Goal: Answer question/provide support

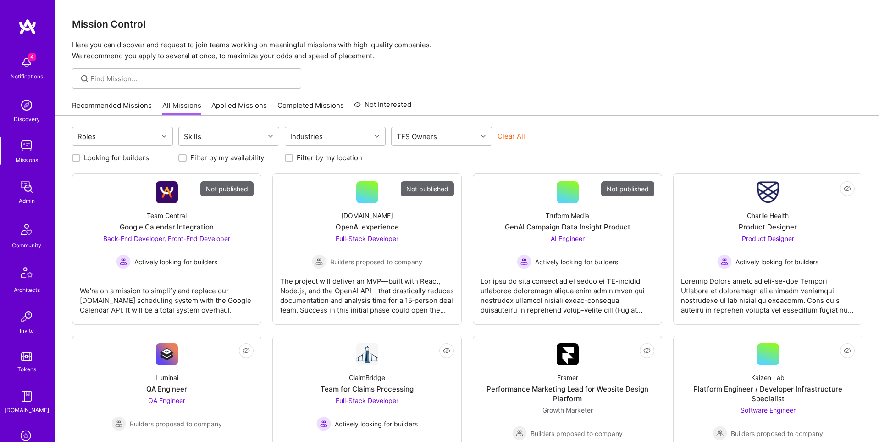
scroll to position [144, 0]
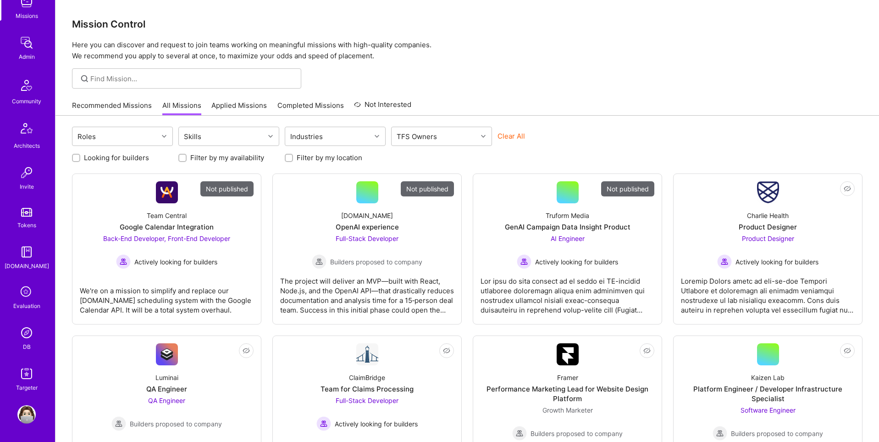
click at [28, 335] on img at bounding box center [26, 332] width 18 height 18
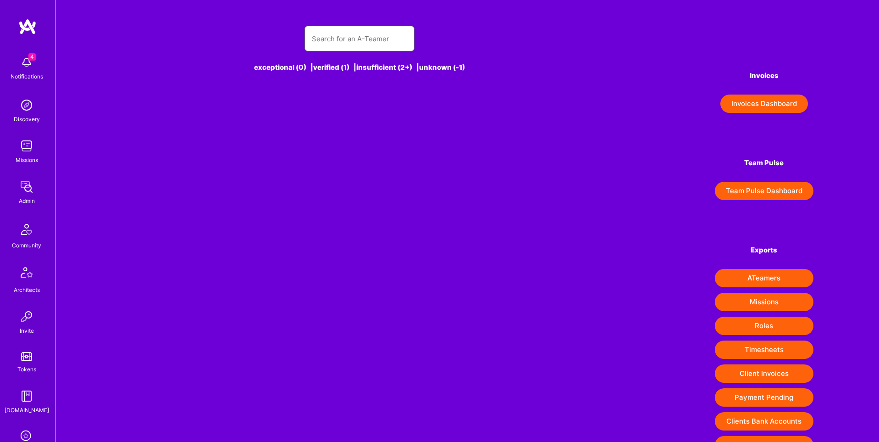
click at [345, 49] on input "text" at bounding box center [359, 38] width 95 height 23
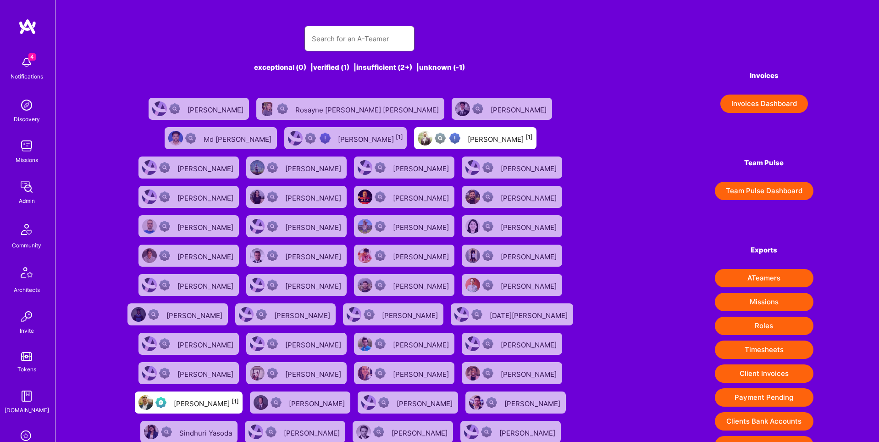
paste input "[PERSON_NAME][EMAIL_ADDRESS][PERSON_NAME][DOMAIN_NAME]"
type input "[PERSON_NAME][EMAIL_ADDRESS][PERSON_NAME][DOMAIN_NAME]"
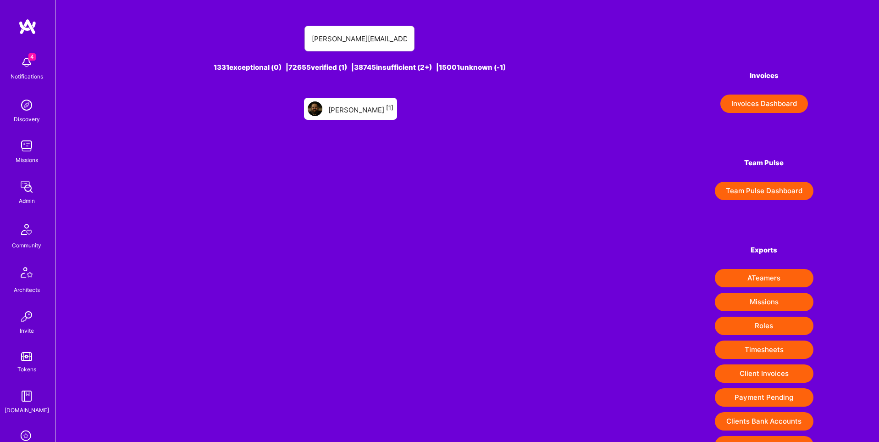
click at [370, 112] on div "[PERSON_NAME] [1]" at bounding box center [360, 109] width 65 height 12
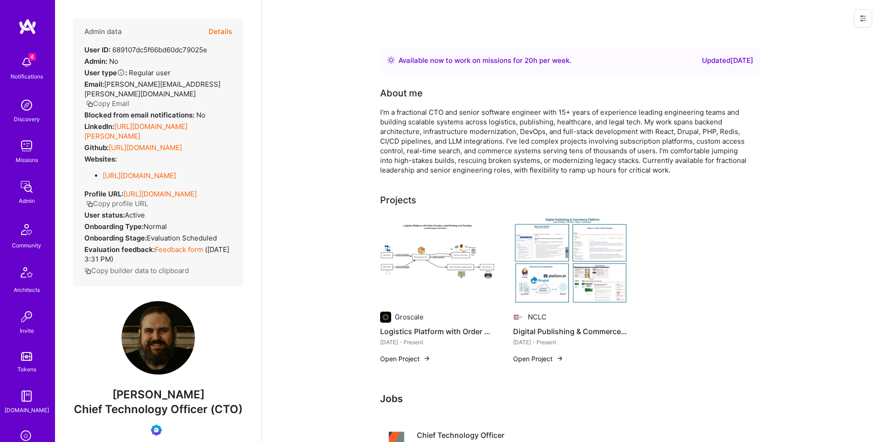
click at [222, 29] on button "Details" at bounding box center [220, 31] width 23 height 27
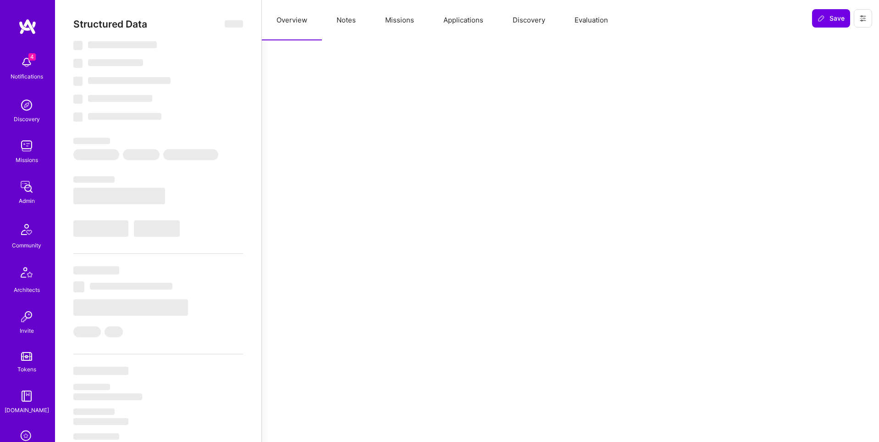
select select "Right Now"
select select "Verified"
select select "US"
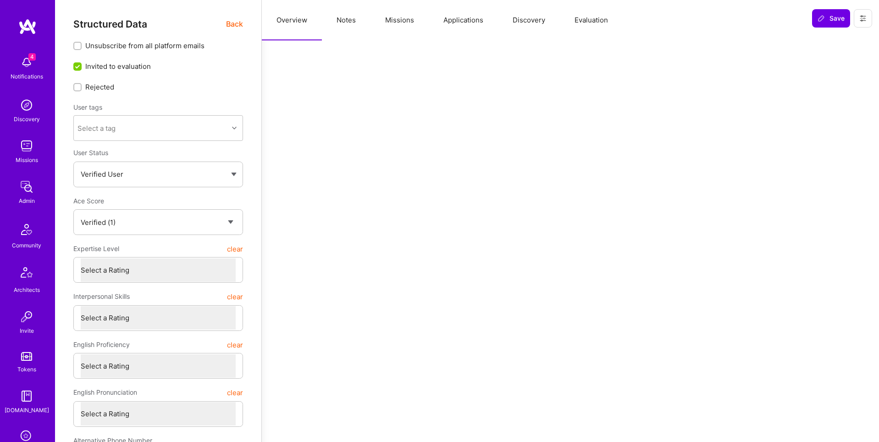
click at [355, 13] on button "Notes" at bounding box center [346, 20] width 49 height 40
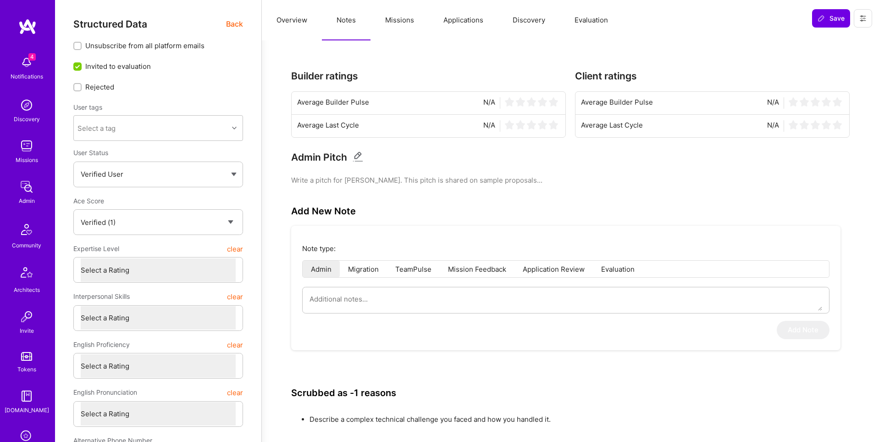
click at [235, 26] on span "Back" at bounding box center [234, 23] width 17 height 11
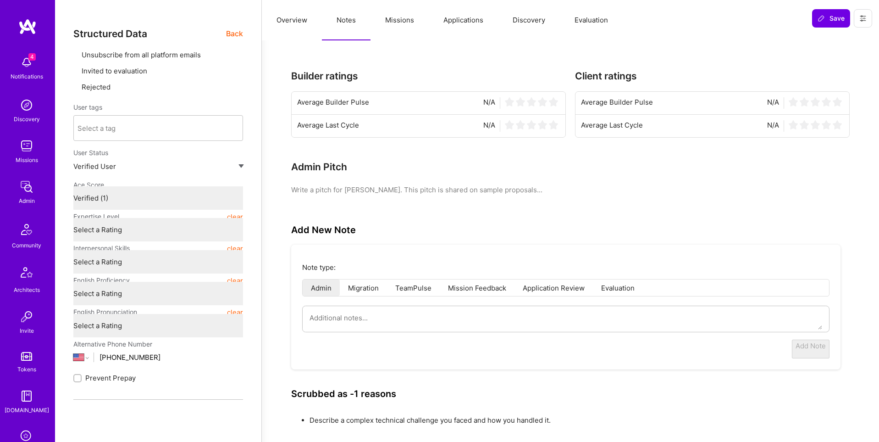
type textarea "x"
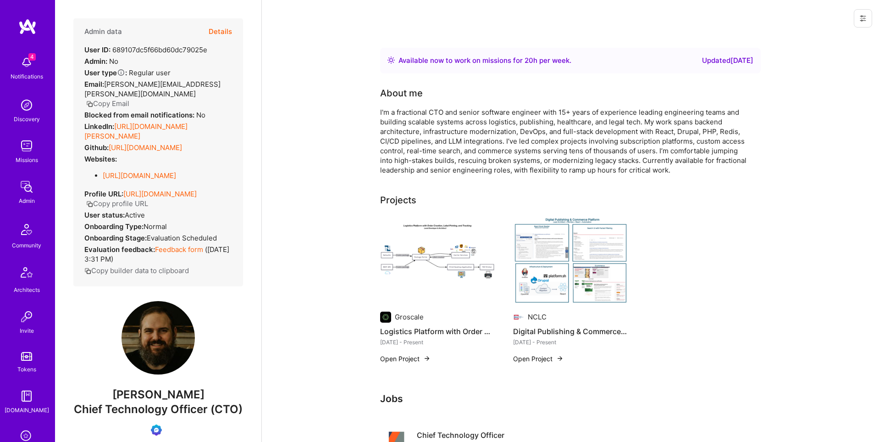
click at [860, 18] on icon at bounding box center [863, 18] width 7 height 7
click at [846, 41] on button "Login as [PERSON_NAME]" at bounding box center [824, 39] width 97 height 23
